Goal: Transaction & Acquisition: Purchase product/service

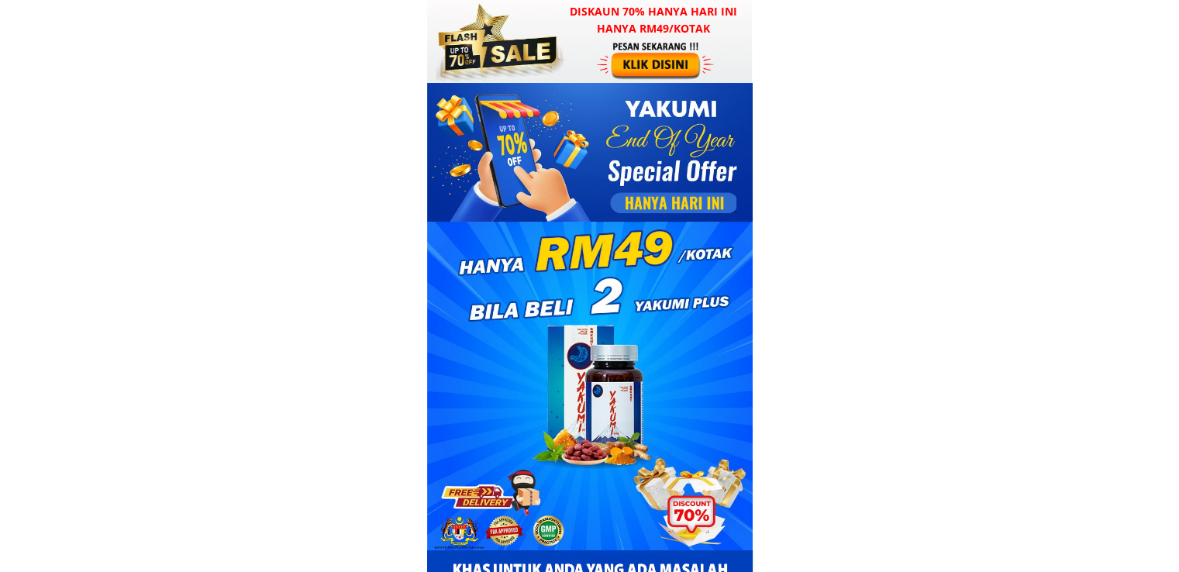
click at [641, 60] on div at bounding box center [657, 60] width 120 height 40
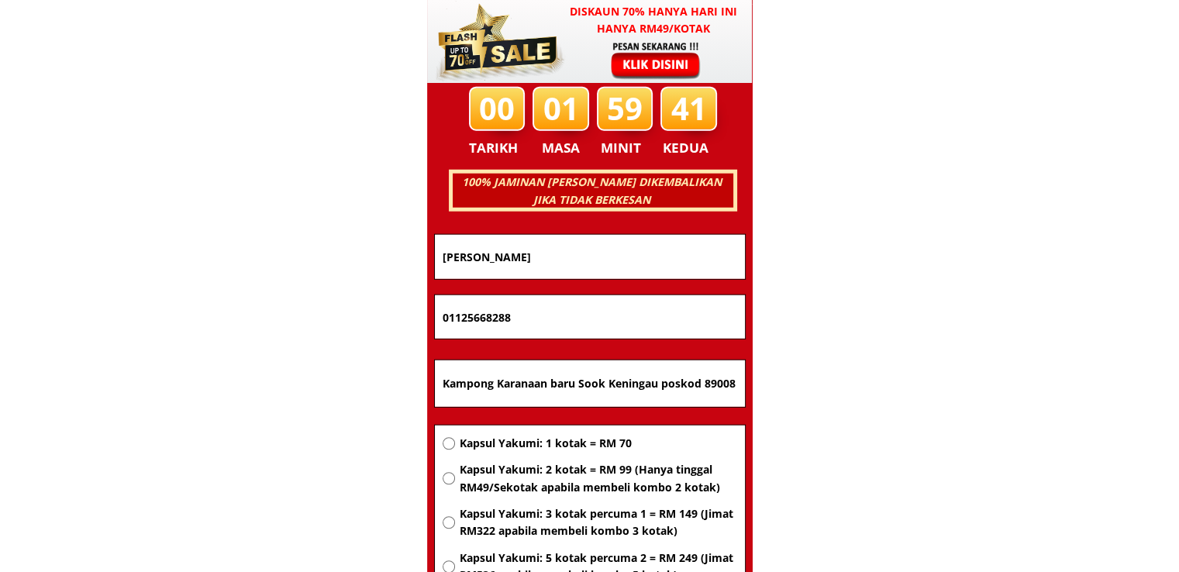
scroll to position [9930, 0]
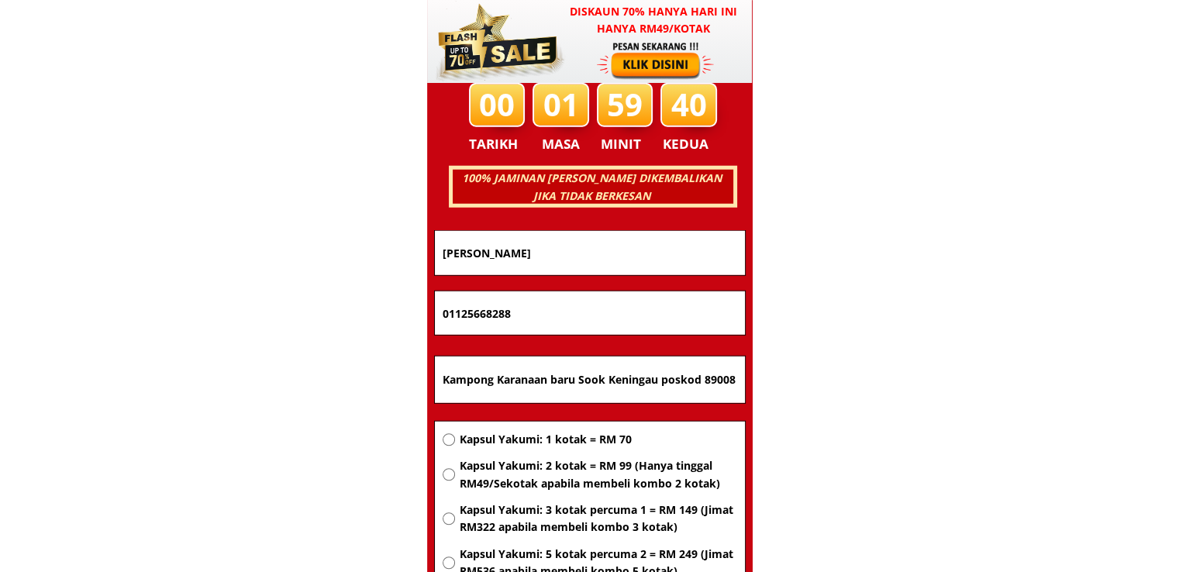
click at [608, 382] on input "Kampong Karanaan baru Sook Keningau poskod 89008 [GEOGRAPHIC_DATA] sabah" at bounding box center [590, 380] width 302 height 47
paste input "Jln 4,/2 kg Tarun Broga NS"
type input "Jln 4,/2 kg Tarun Broga NS"
click at [586, 475] on span "Kapsul Yakumi: 2 kotak = RM 99 (Hanya tinggal RM49/Sekotak apabila membeli komb…" at bounding box center [597, 474] width 277 height 35
radio input "true"
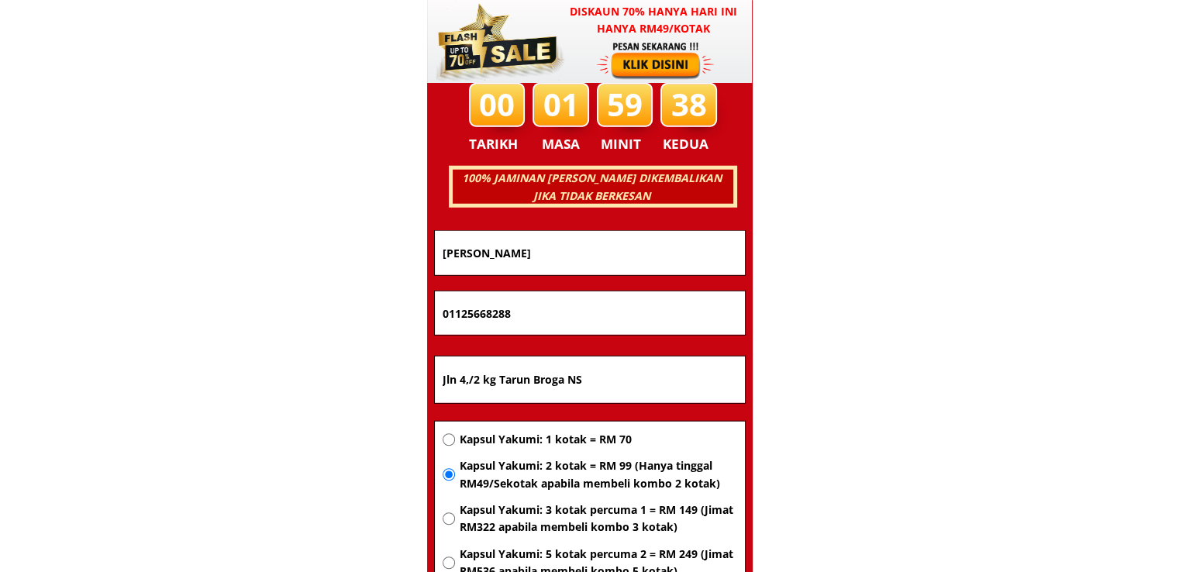
drag, startPoint x: 524, startPoint y: 318, endPoint x: 310, endPoint y: 315, distance: 213.9
paste input "-11758320"
click at [462, 314] on input "011-11758320" at bounding box center [590, 312] width 302 height 43
type input "01111758320"
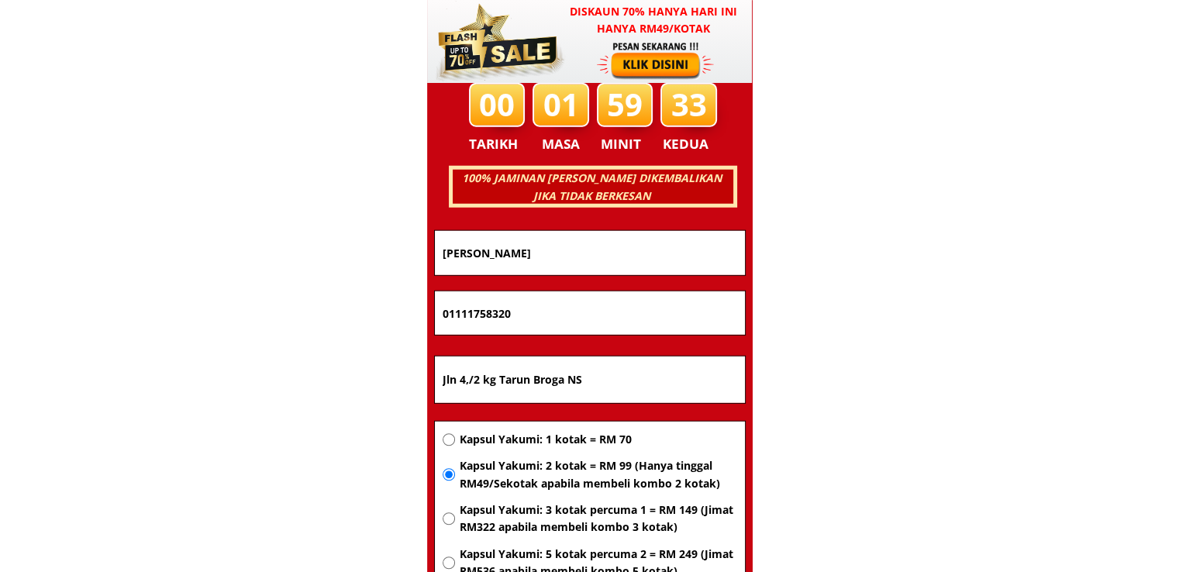
drag, startPoint x: 596, startPoint y: 257, endPoint x: 190, endPoint y: 257, distance: 406.1
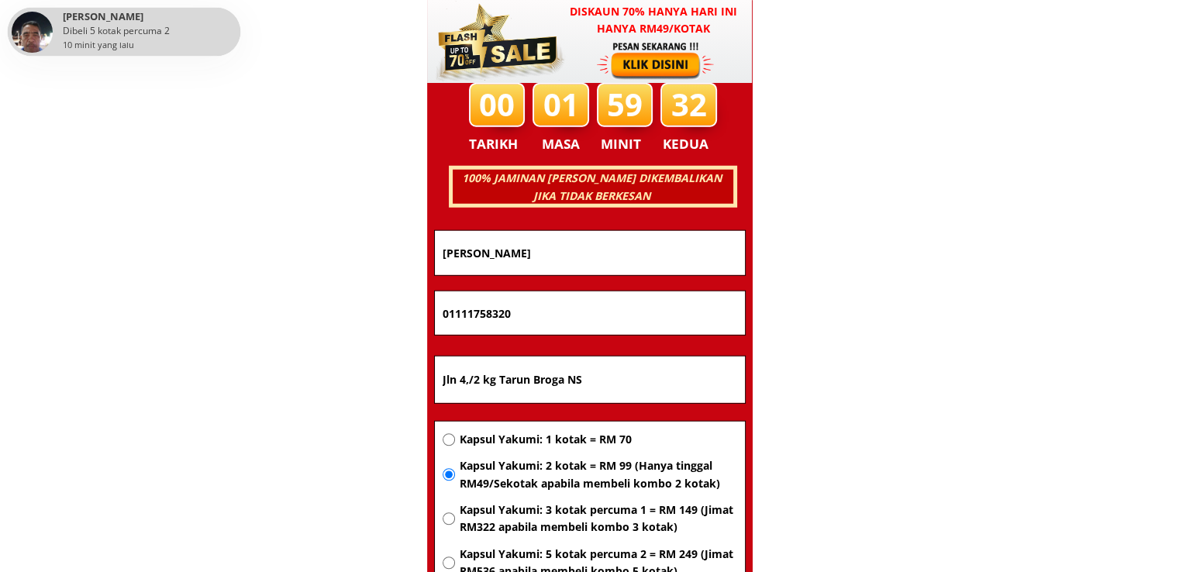
paste input "[PERSON_NAME]"
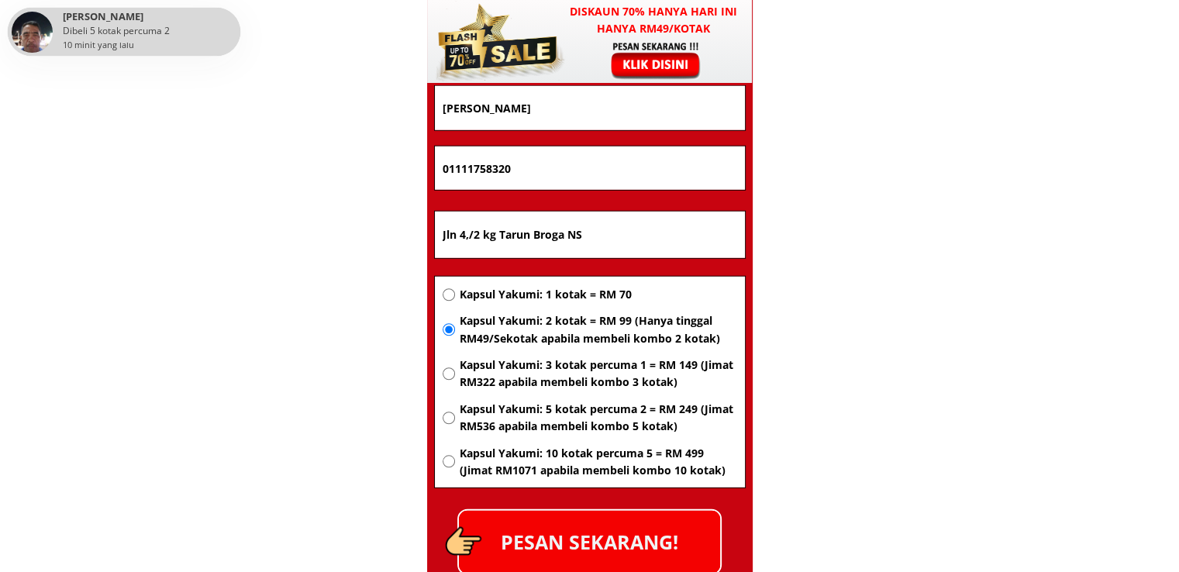
scroll to position [10085, 0]
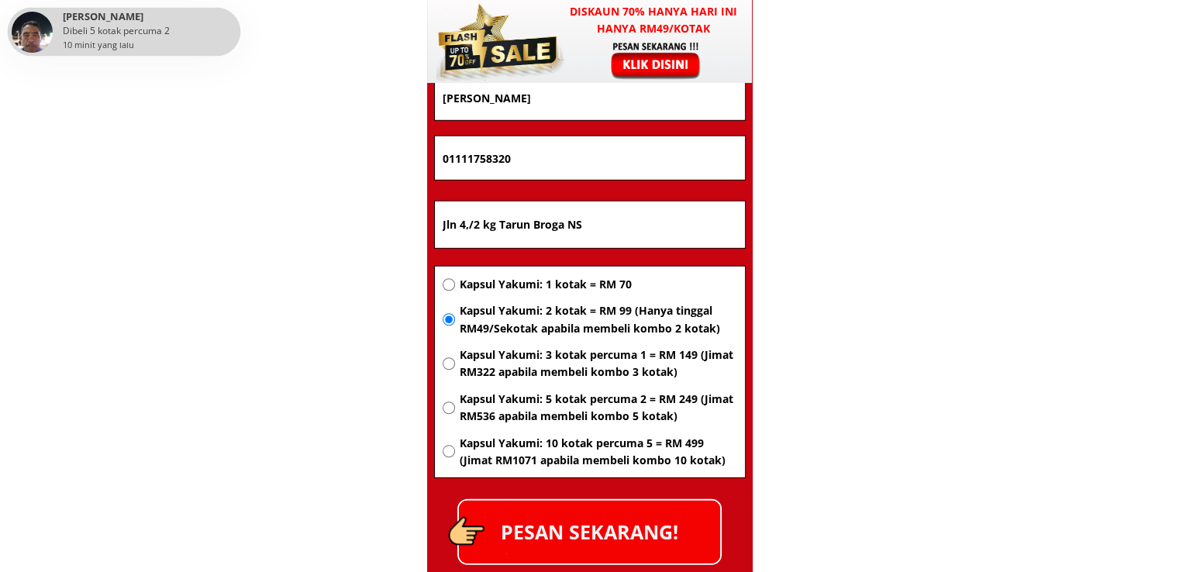
type input "[PERSON_NAME]"
click at [626, 517] on p "PESAN SEKARANG!" at bounding box center [589, 532] width 261 height 63
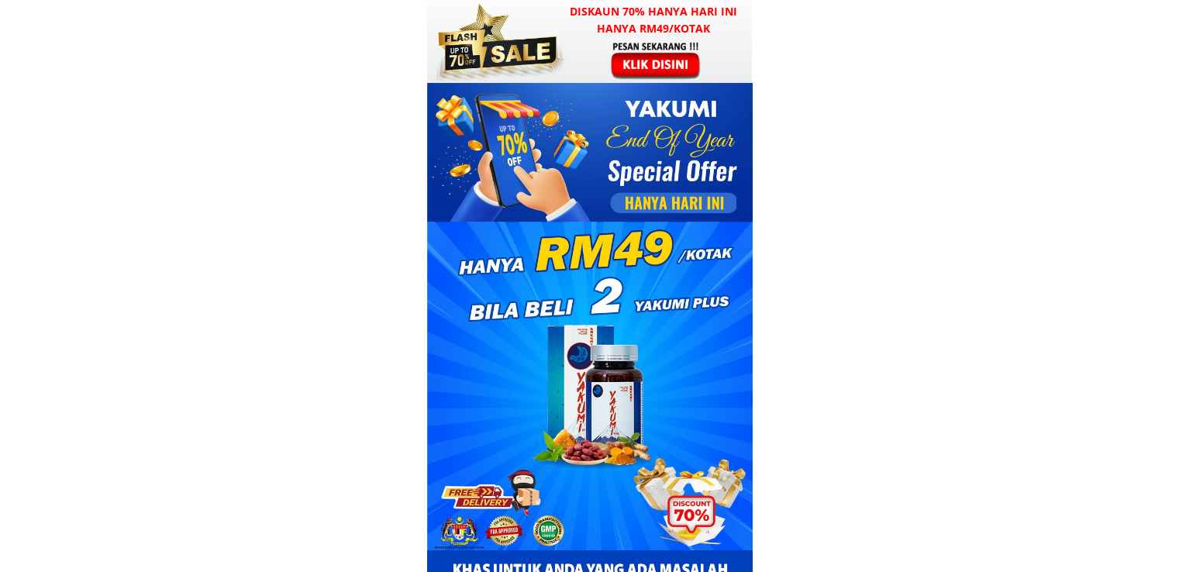
click at [601, 36] on h3 "Diskaun 70% hanya hari ini hanya RM49/kotak" at bounding box center [654, 20] width 198 height 35
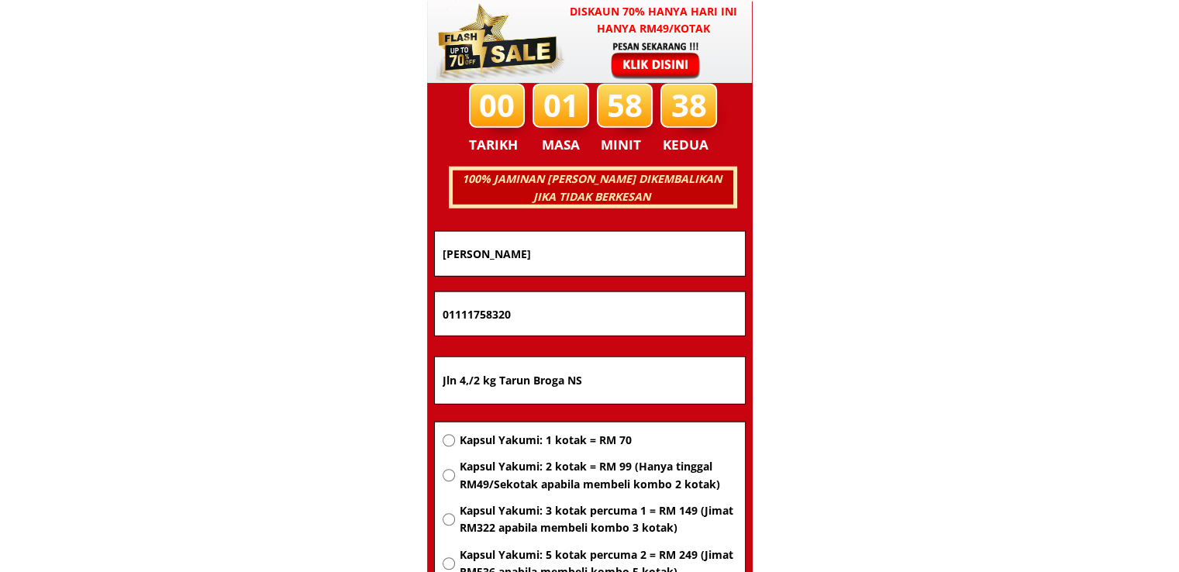
scroll to position [9930, 0]
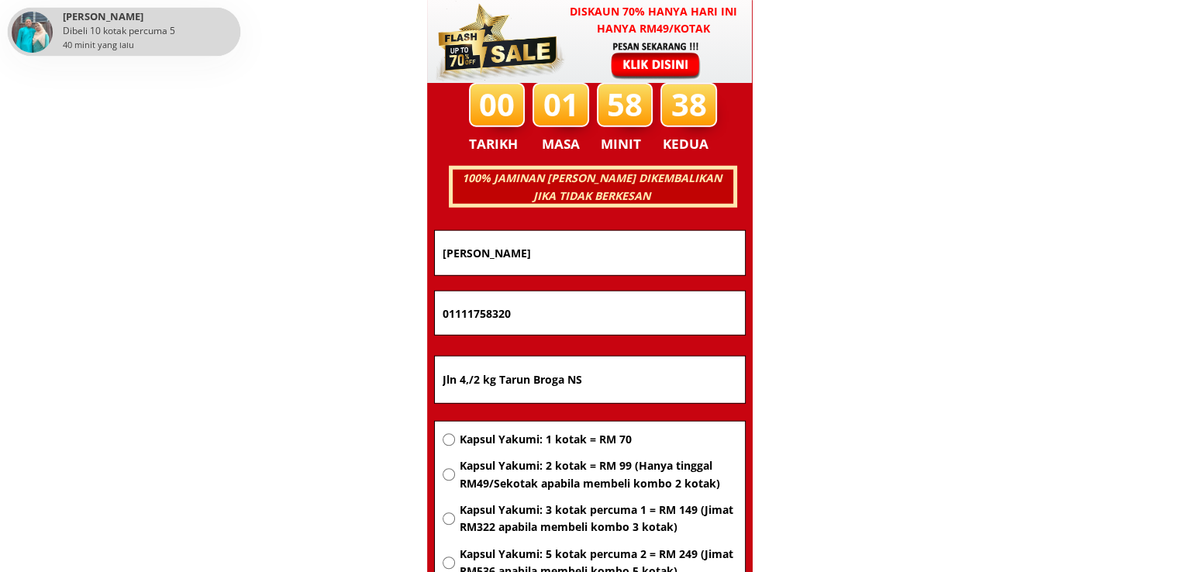
drag, startPoint x: 593, startPoint y: 370, endPoint x: 339, endPoint y: 377, distance: 254.3
paste input "[GEOGRAPHIC_DATA]"
type input "[GEOGRAPHIC_DATA]"
click at [583, 468] on span "Kapsul Yakumi: 2 kotak = RM 99 (Hanya tinggal RM49/Sekotak apabila membeli komb…" at bounding box center [597, 474] width 277 height 35
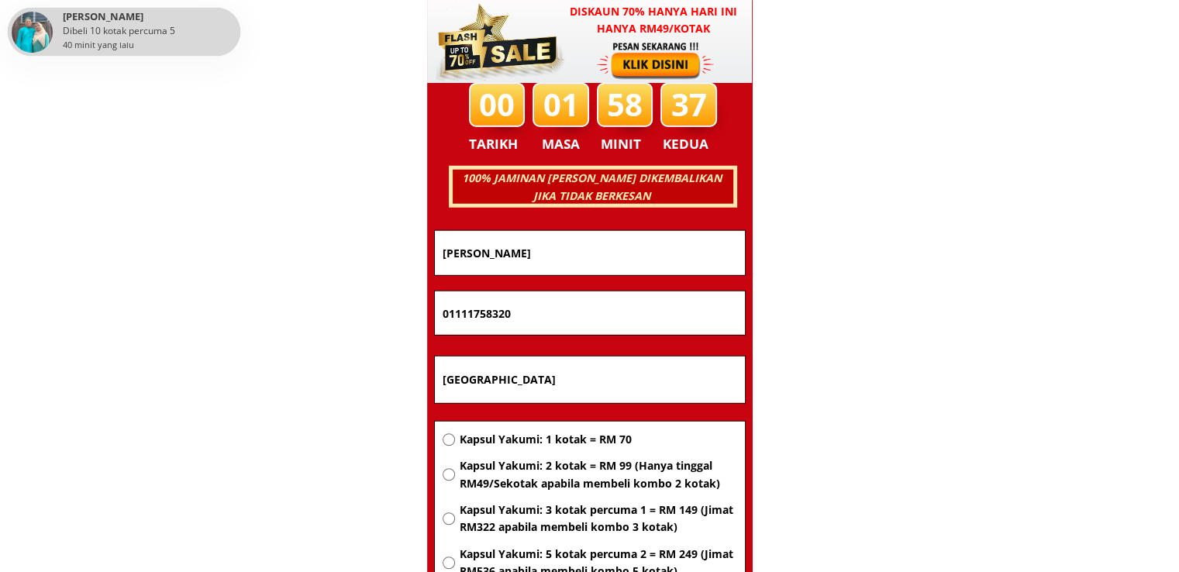
radio input "true"
drag, startPoint x: 564, startPoint y: 314, endPoint x: 320, endPoint y: 311, distance: 244.2
paste input "60172958722"
type input "60172958722"
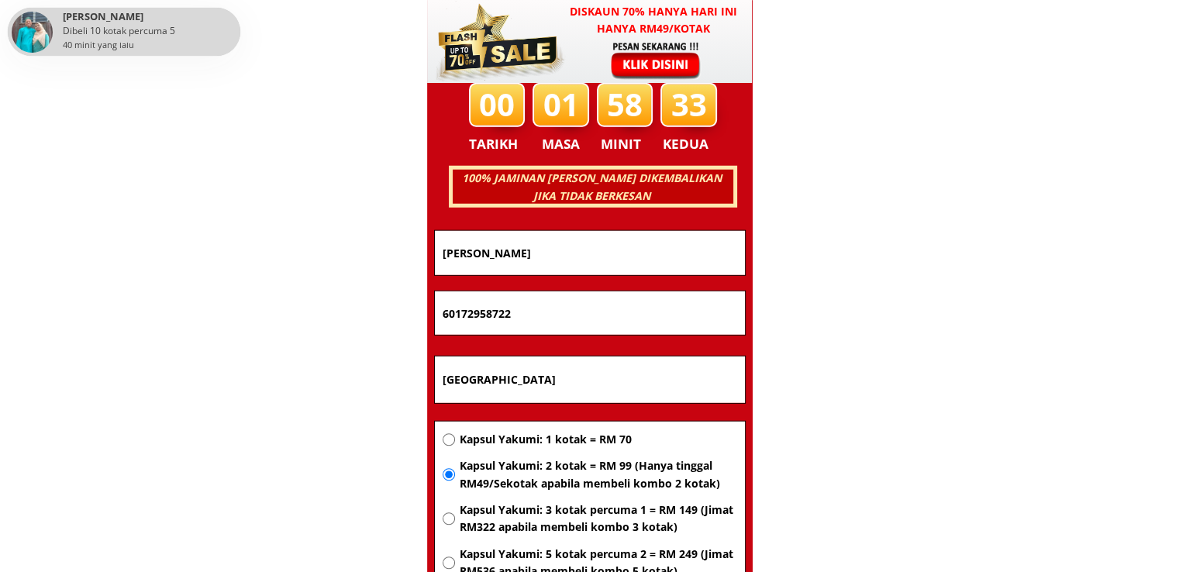
drag, startPoint x: 570, startPoint y: 264, endPoint x: 268, endPoint y: 261, distance: 301.5
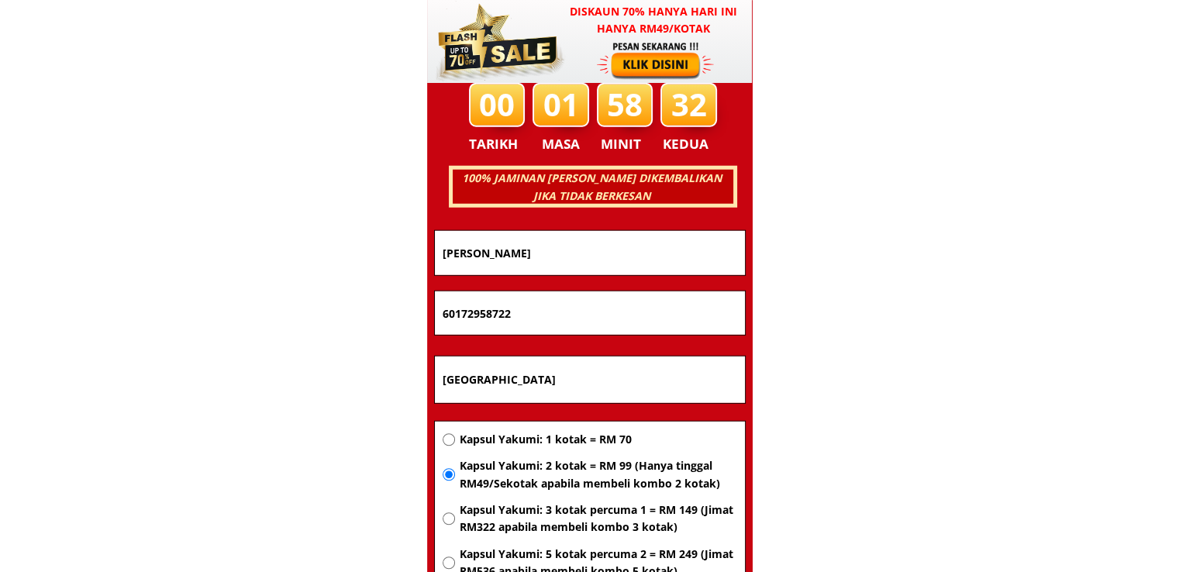
paste input "[PERSON_NAME]"
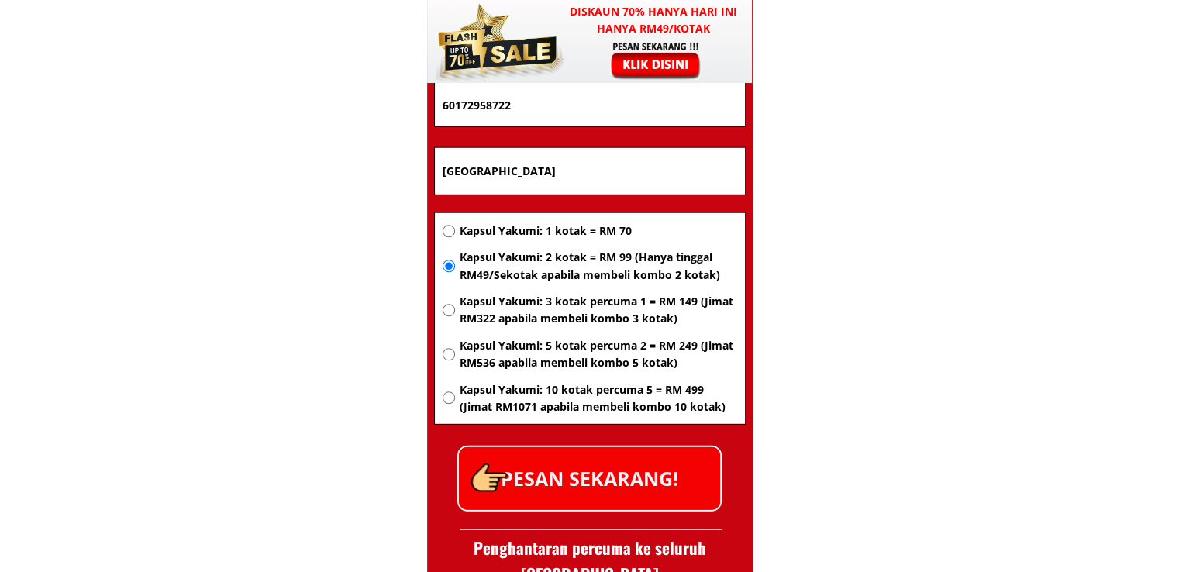
scroll to position [10163, 0]
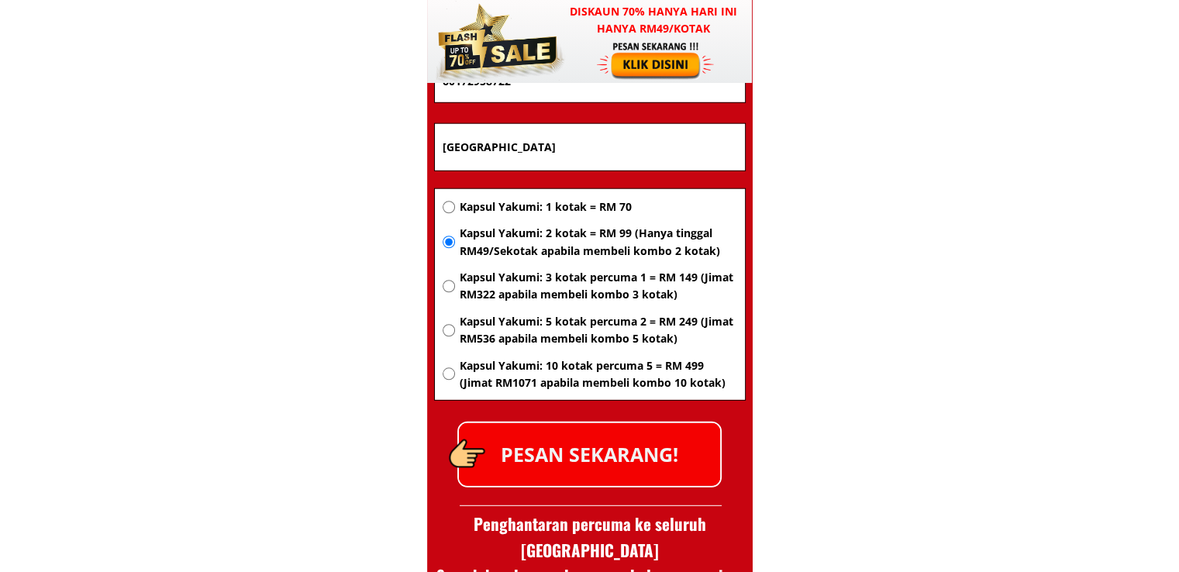
type input "[PERSON_NAME]"
click at [636, 478] on p "PESAN SEKARANG!" at bounding box center [589, 454] width 261 height 63
